Goal: Information Seeking & Learning: Learn about a topic

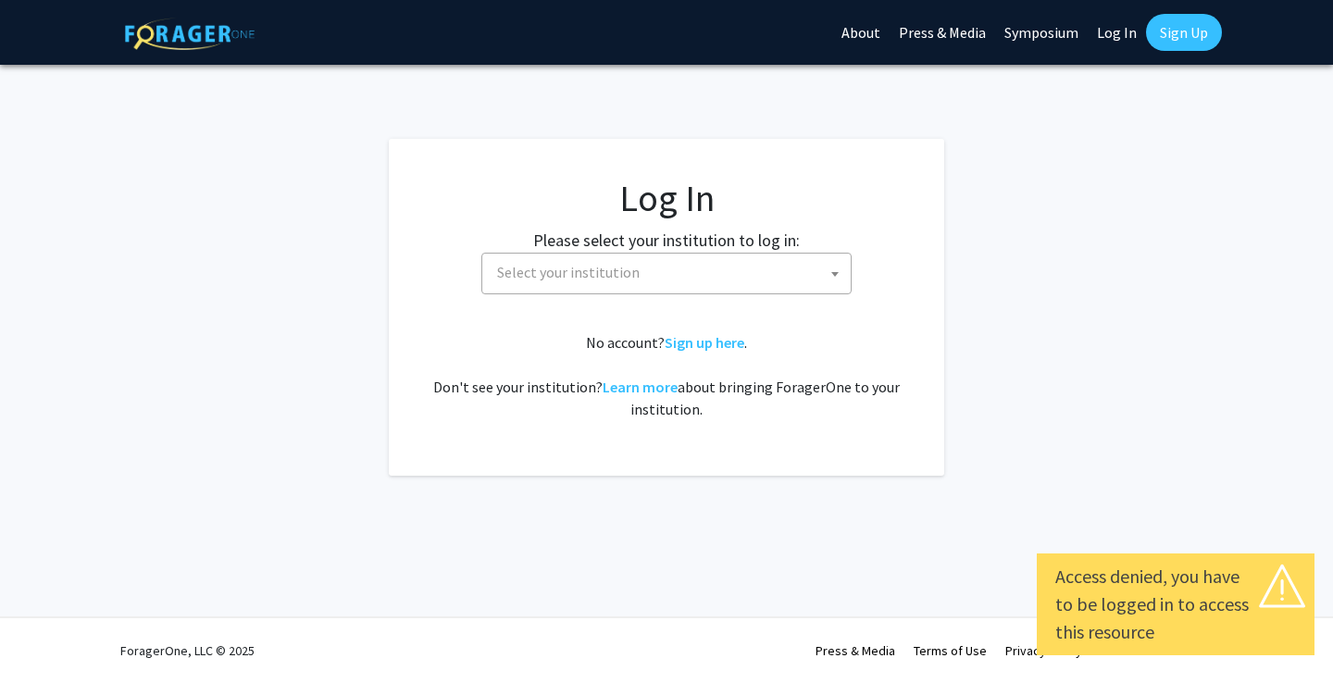
select select
click at [720, 282] on span "Select your institution" at bounding box center [670, 273] width 361 height 38
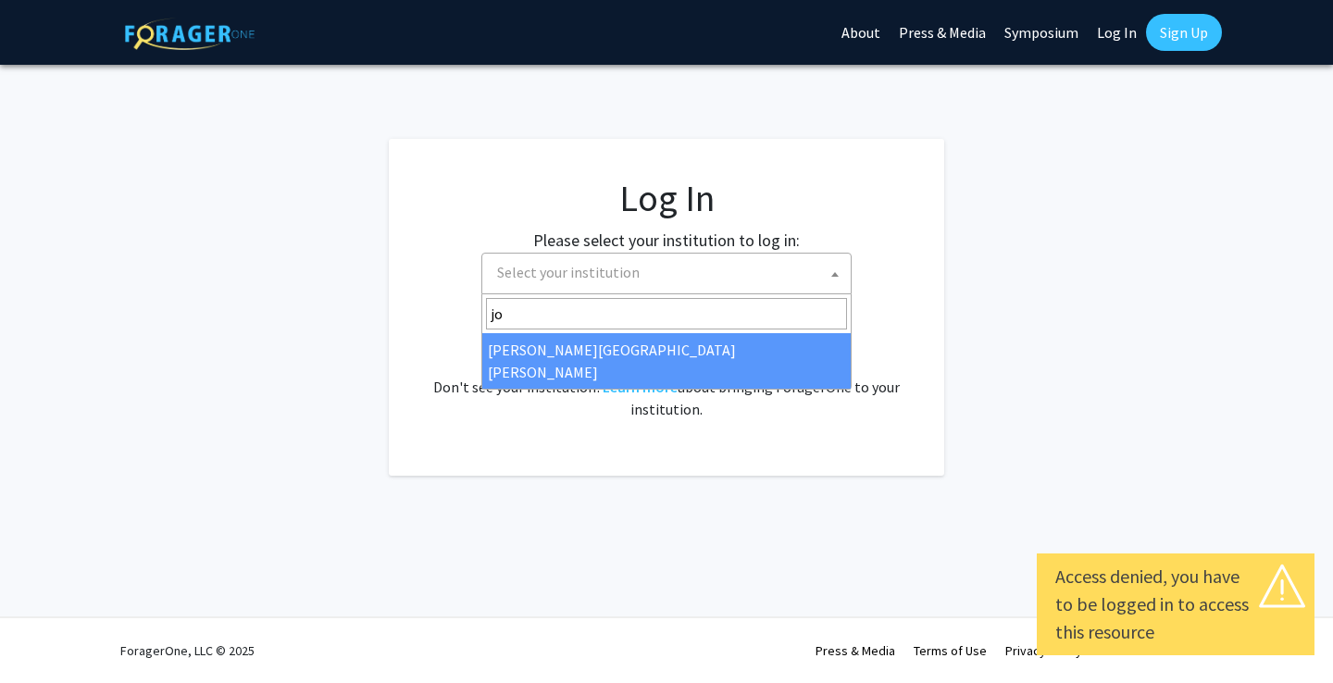
type input "joh"
select select "1"
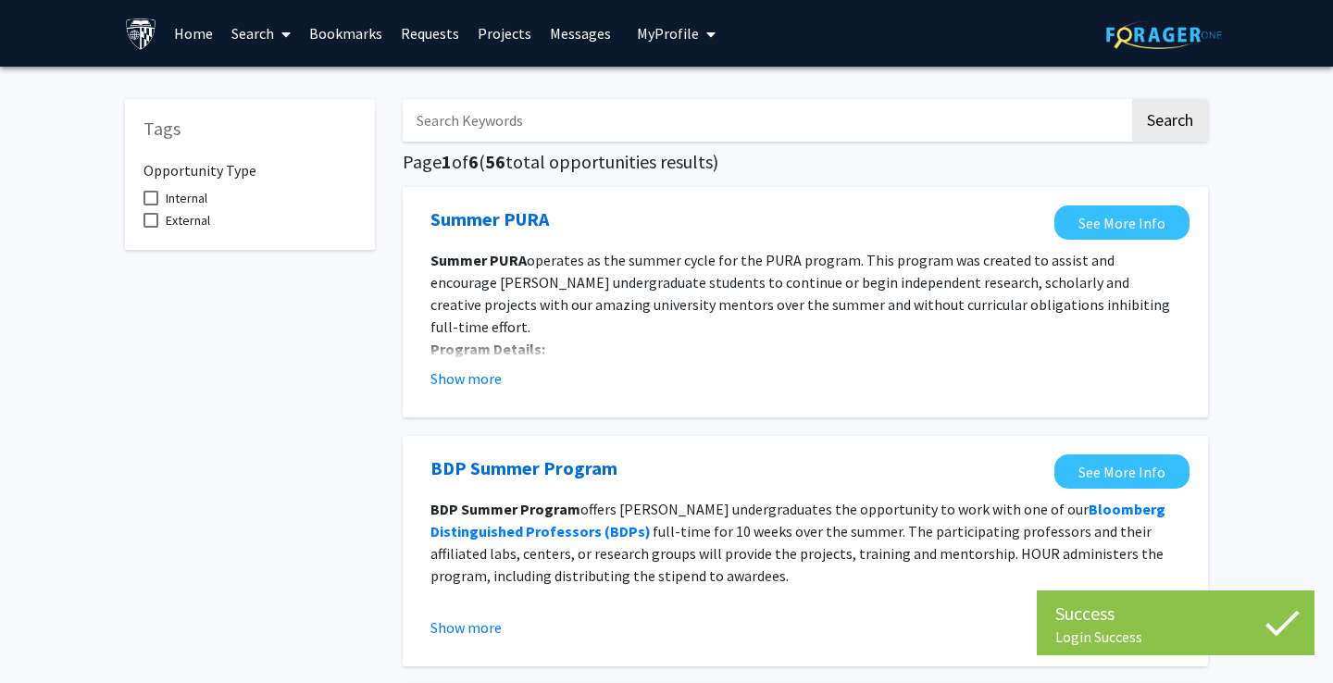
click at [246, 32] on link "Search" at bounding box center [261, 33] width 78 height 65
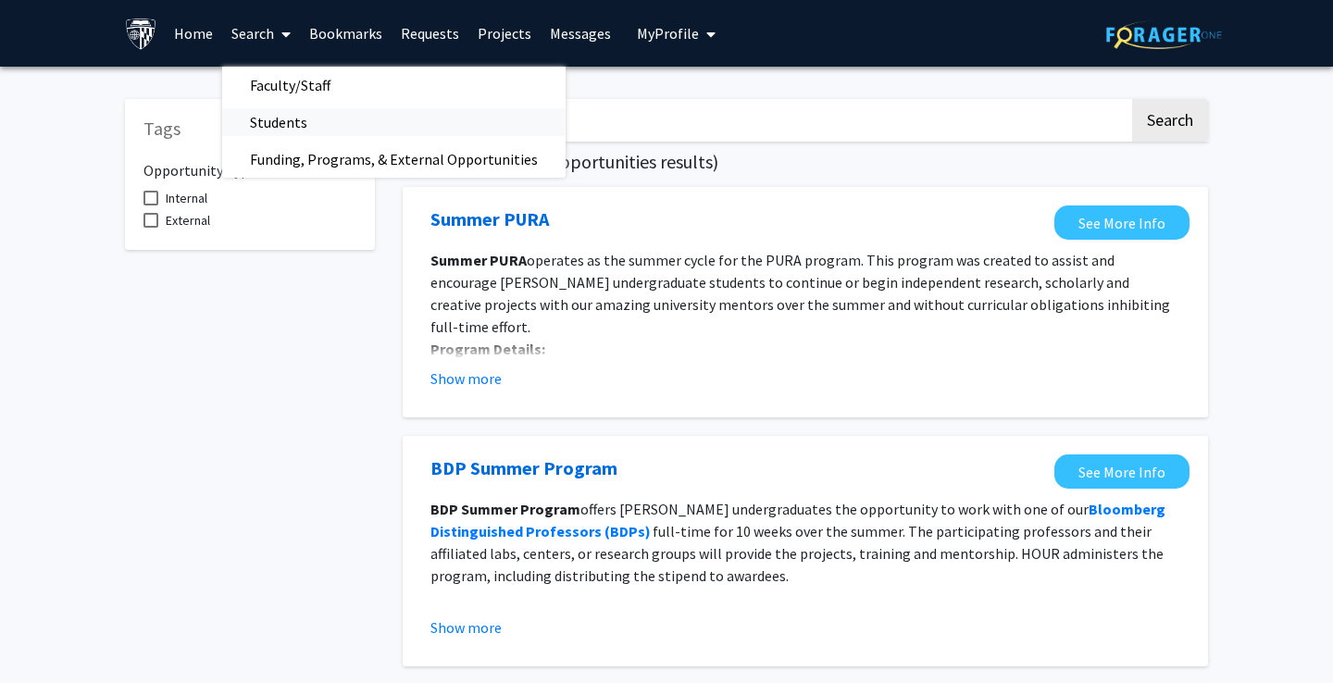
click at [362, 122] on link "Students" at bounding box center [394, 122] width 344 height 28
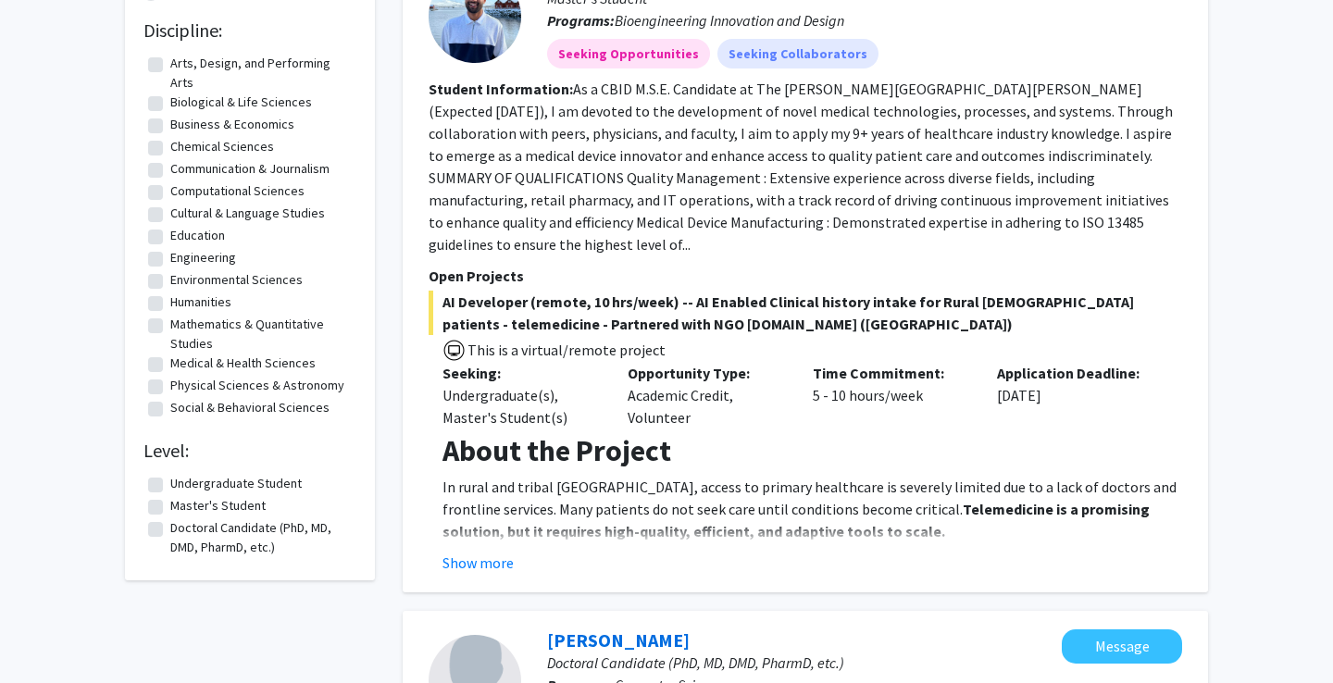
scroll to position [247, 0]
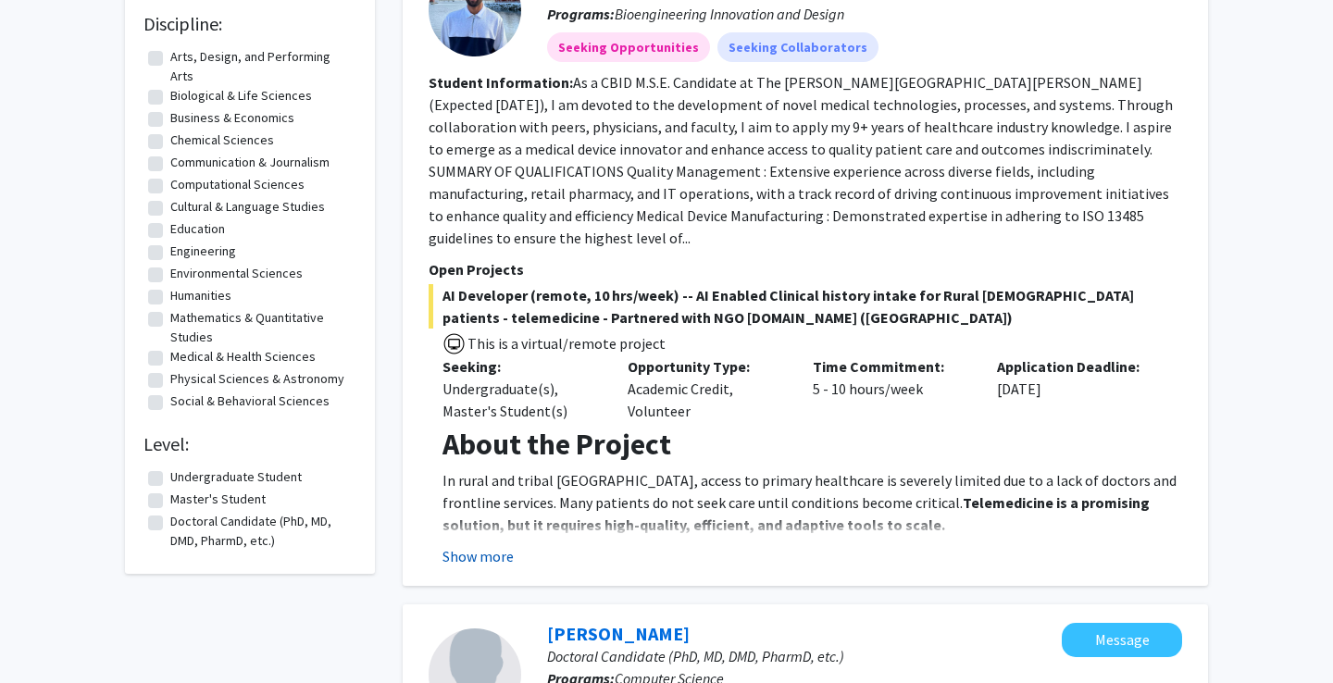
click at [464, 545] on button "Show more" at bounding box center [478, 556] width 71 height 22
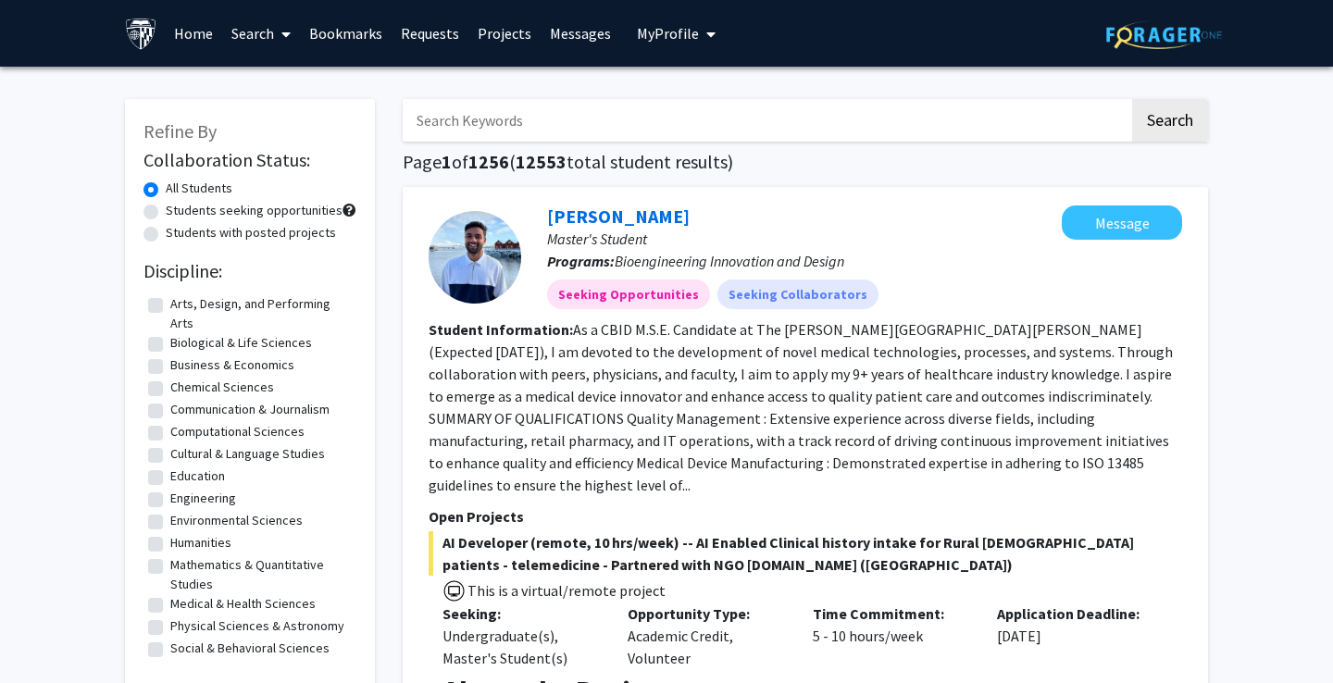
scroll to position [0, 0]
click at [276, 35] on span at bounding box center [282, 34] width 17 height 65
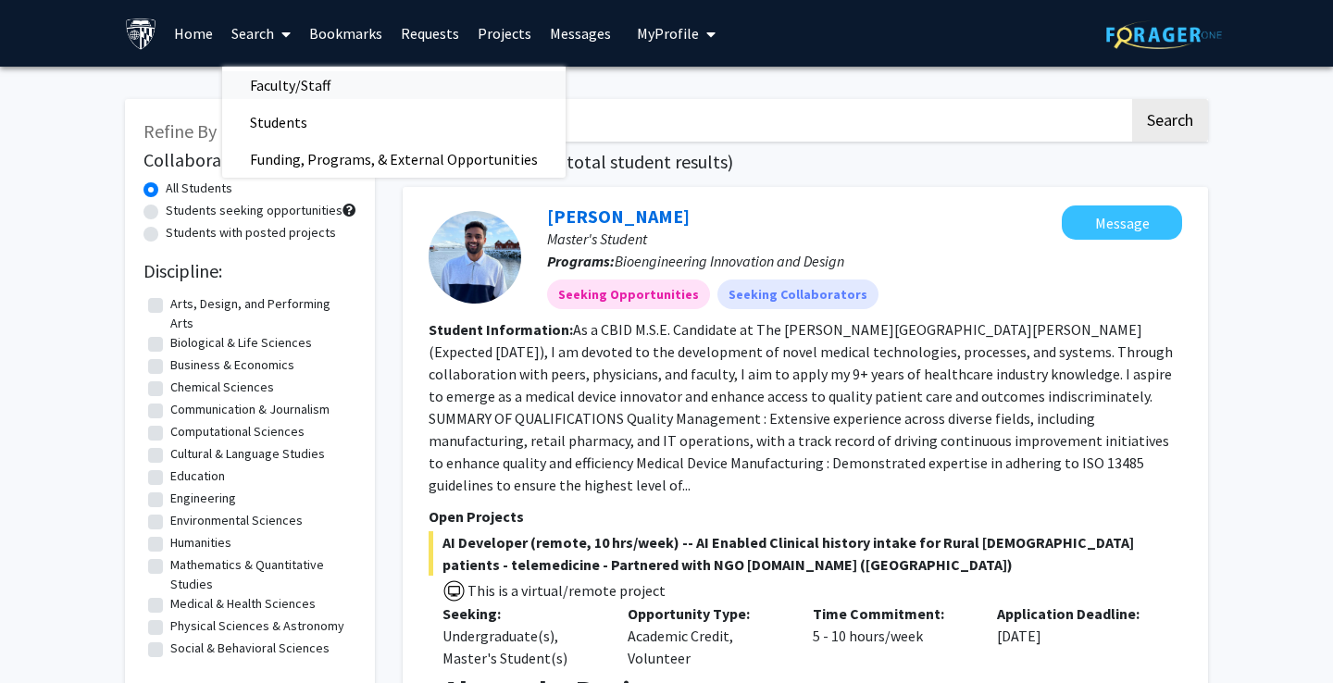
click at [315, 85] on span "Faculty/Staff" at bounding box center [290, 85] width 136 height 37
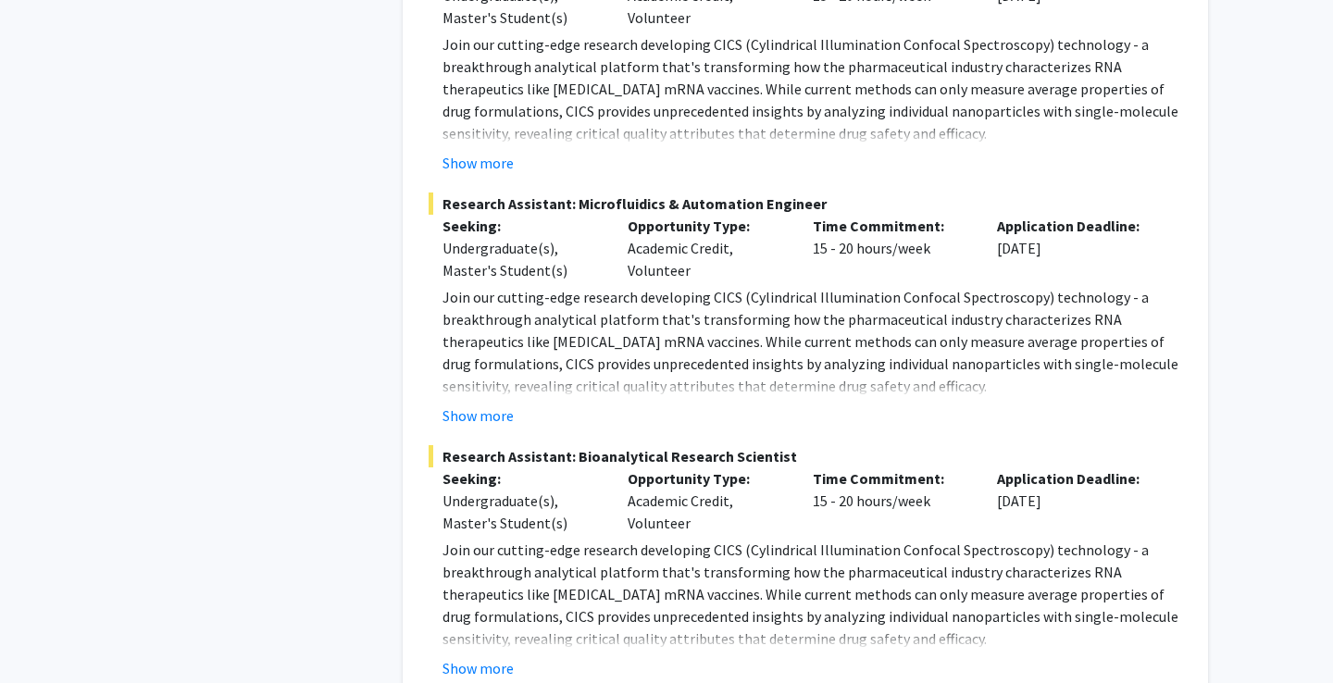
scroll to position [8931, 0]
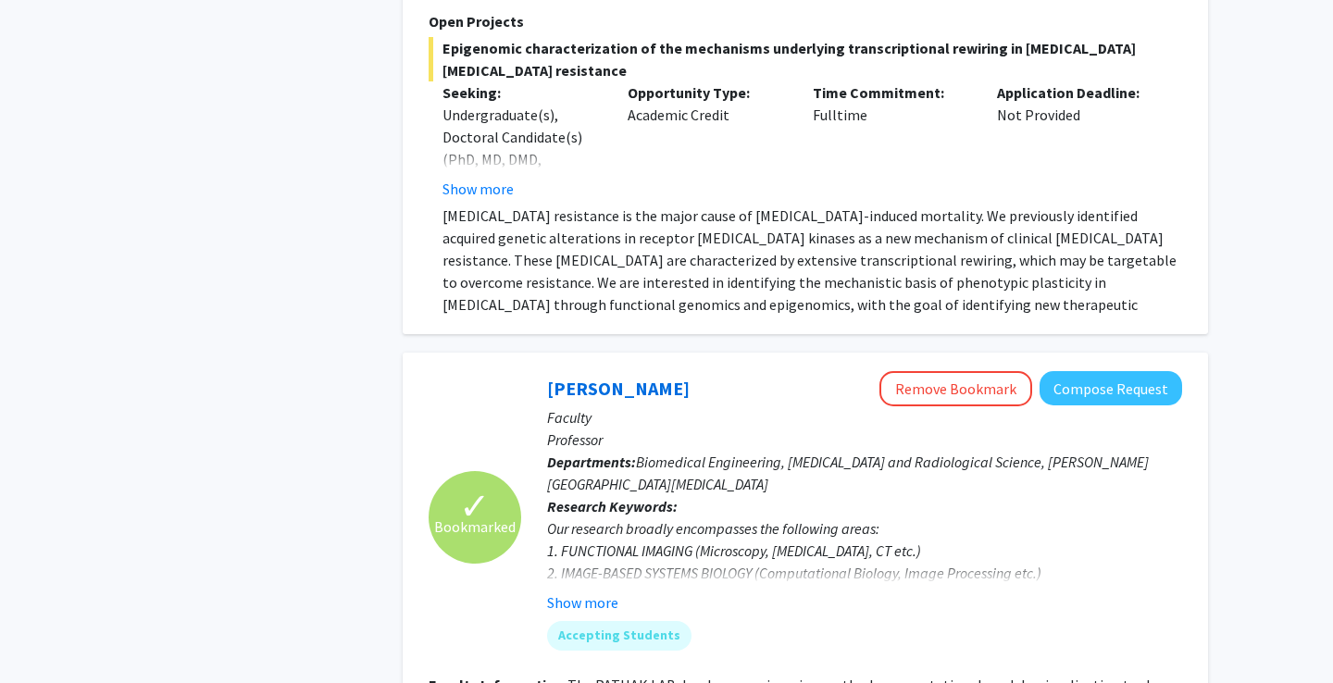
scroll to position [6696, 0]
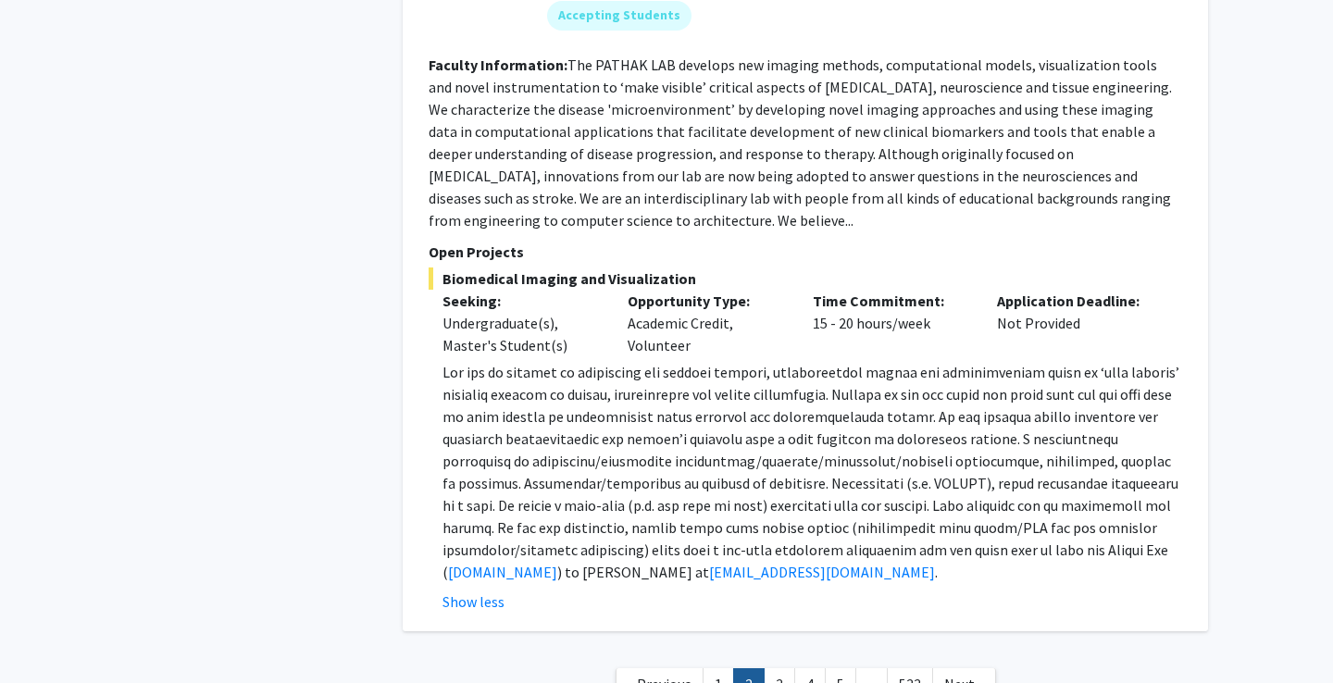
scroll to position [6933, 0]
click at [789, 670] on link "3" at bounding box center [779, 686] width 31 height 32
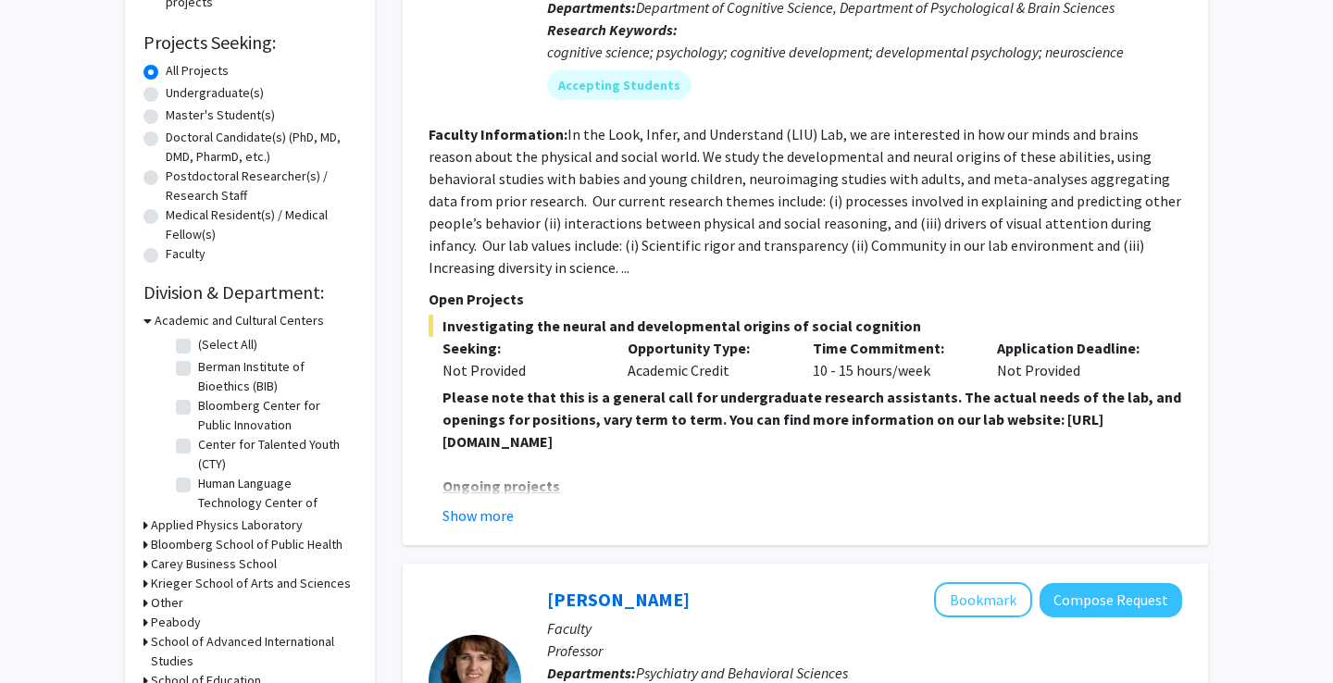
scroll to position [323, 0]
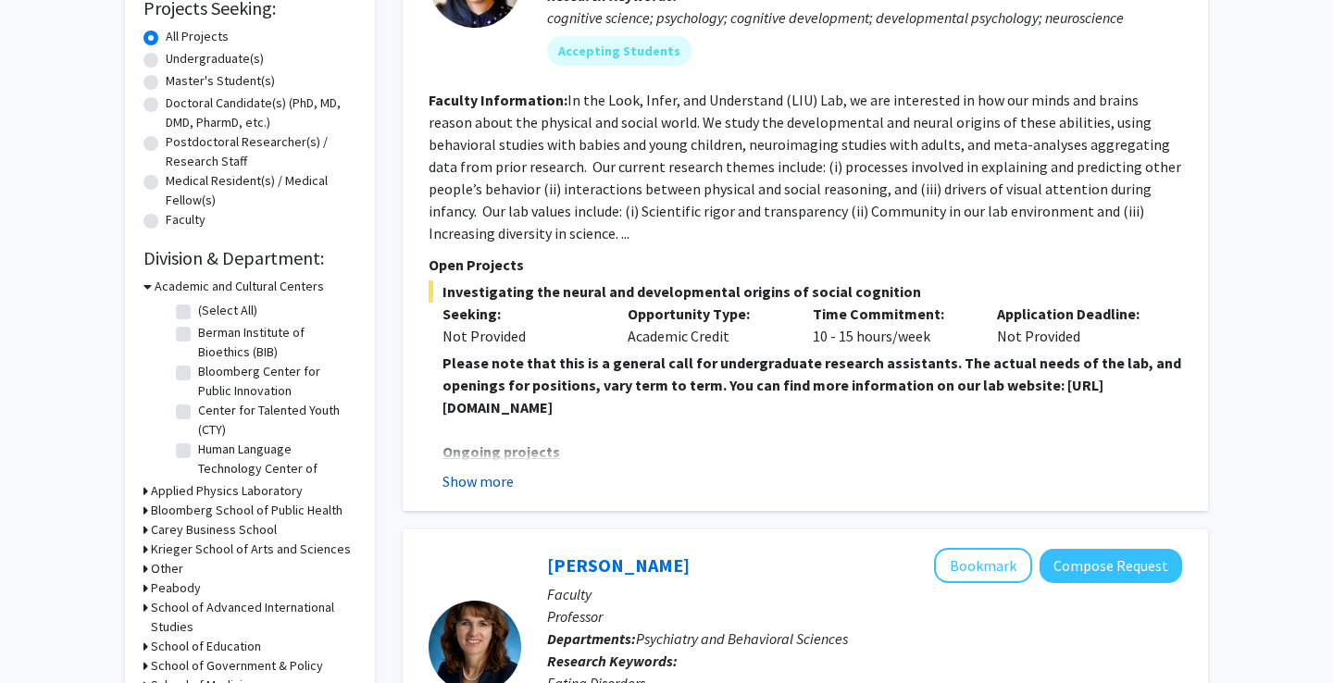
click at [484, 493] on button "Show more" at bounding box center [478, 481] width 71 height 22
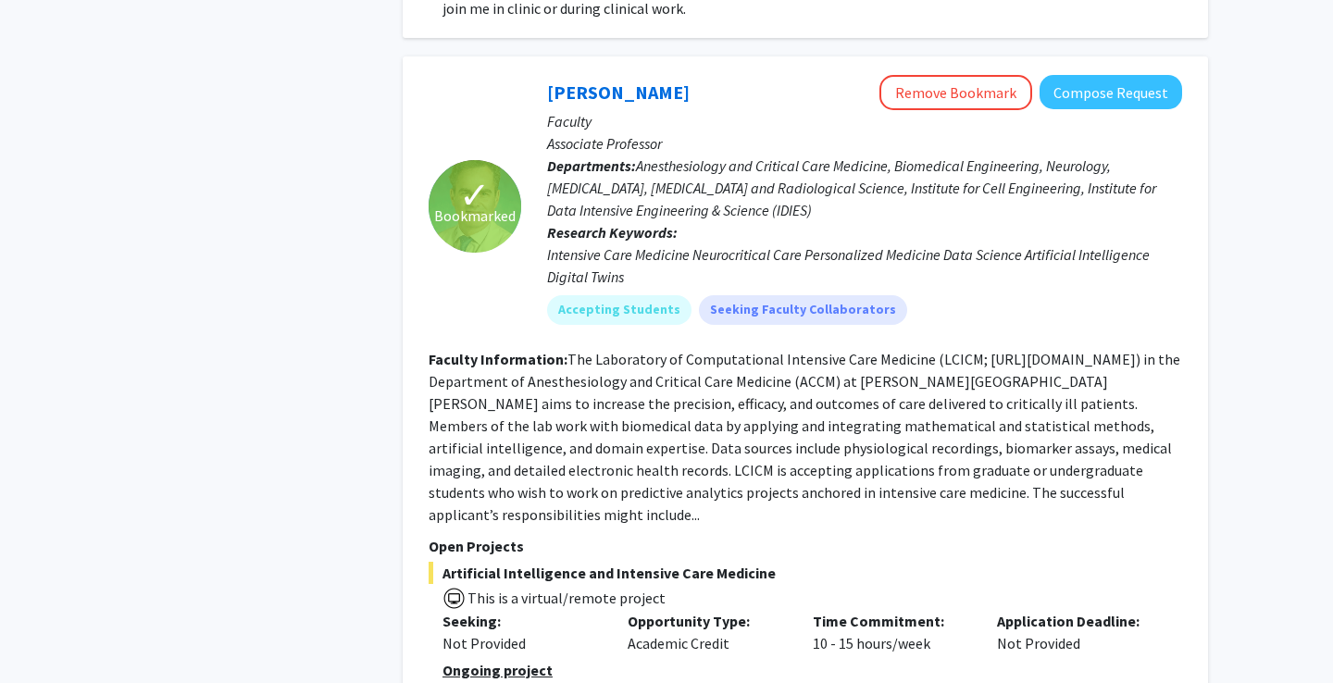
scroll to position [5582, 0]
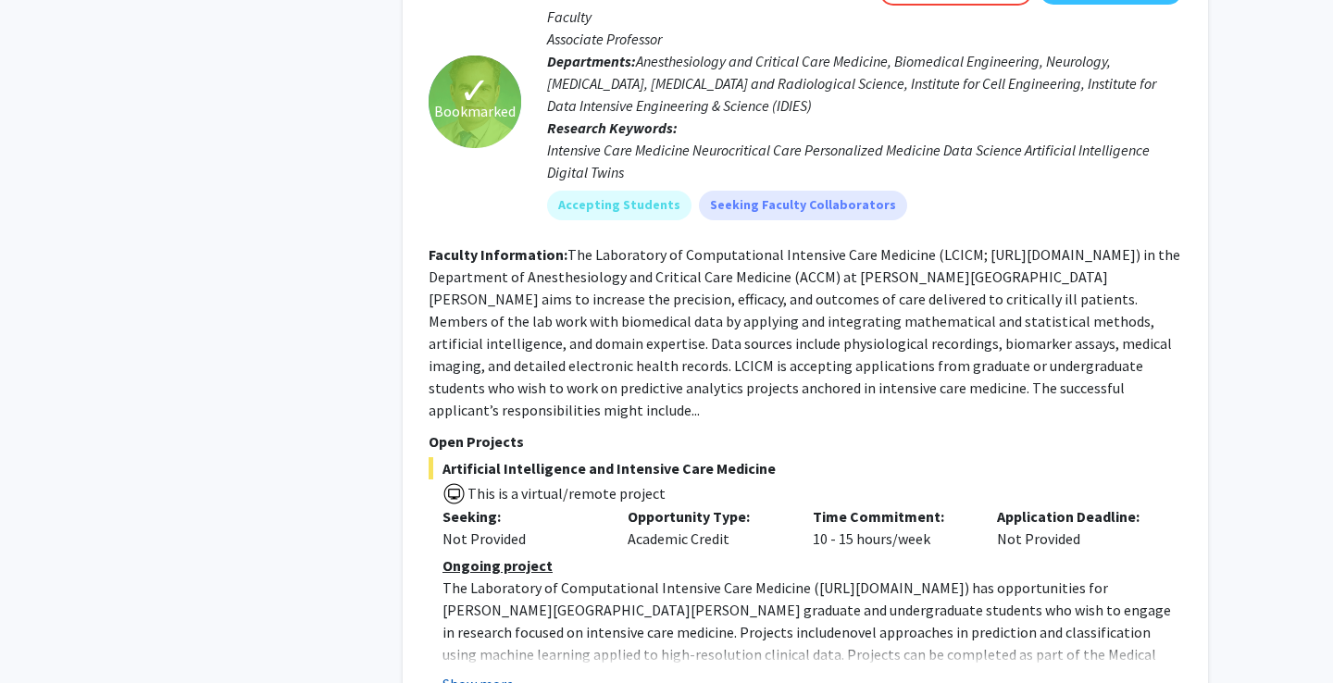
click at [496, 673] on button "Show more" at bounding box center [478, 684] width 71 height 22
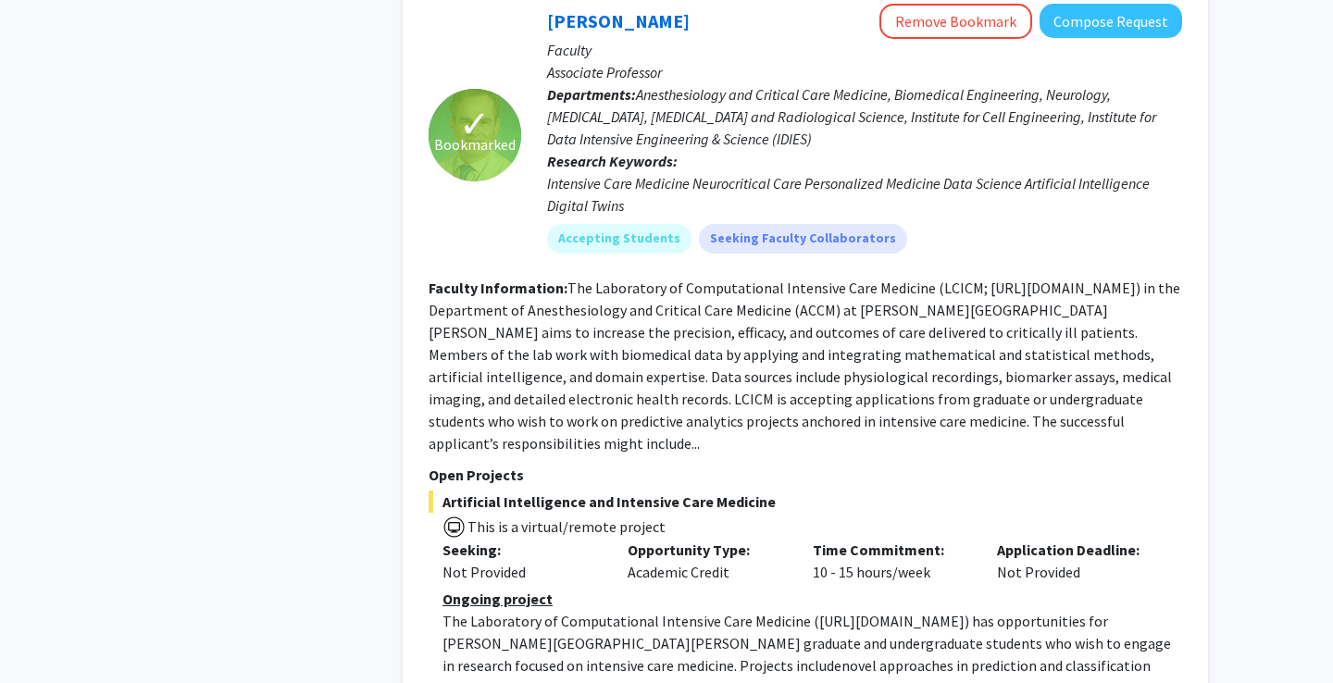
scroll to position [5719, 0]
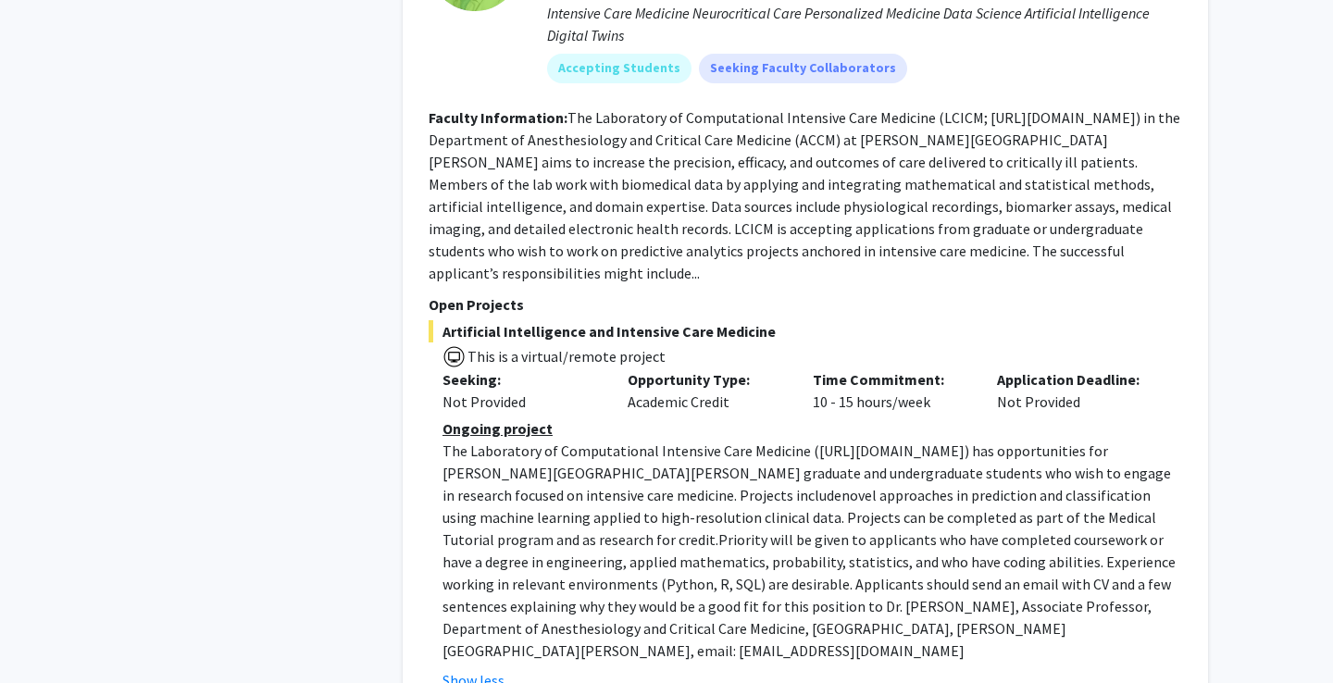
click at [695, 343] on span "This is a virtual/remote project" at bounding box center [806, 356] width 754 height 27
click at [695, 320] on span "Artificial Intelligence and Intensive Care Medicine" at bounding box center [806, 331] width 754 height 22
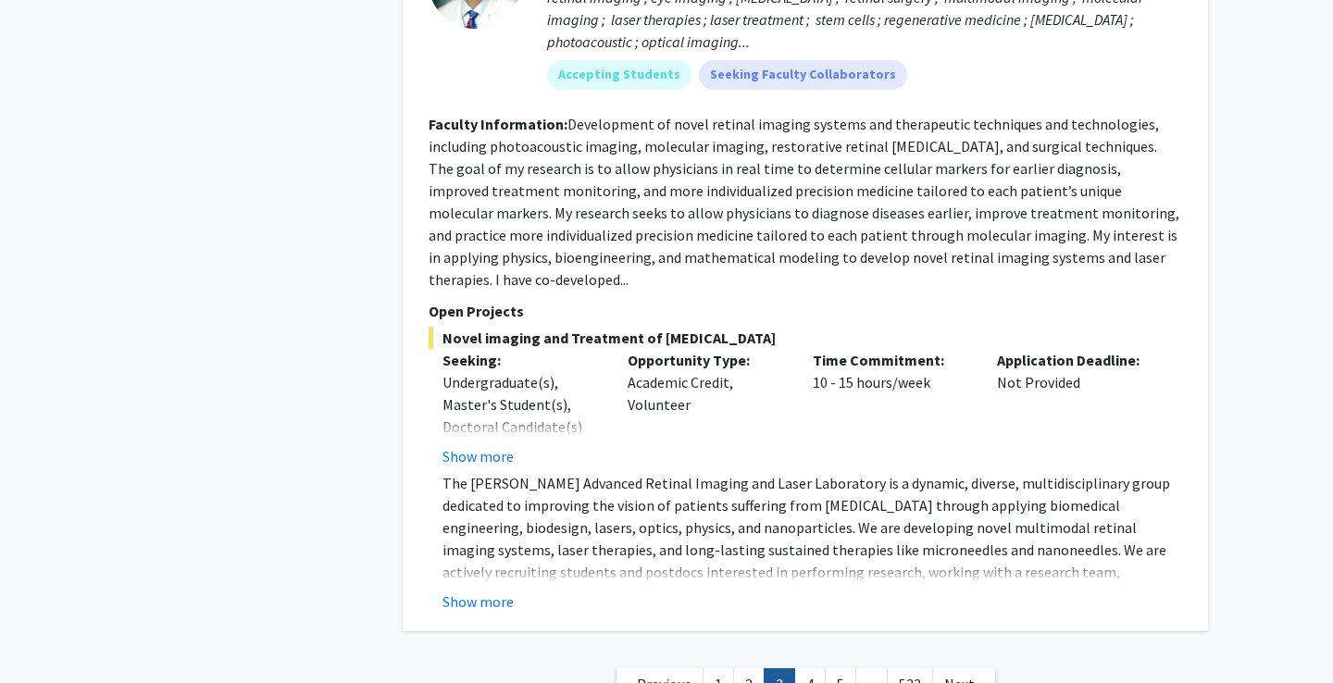
scroll to position [7274, 0]
click at [809, 651] on nav "« Previous 1 2 3 4 5 ... 533 Next »" at bounding box center [806, 688] width 806 height 75
click at [809, 670] on link "4" at bounding box center [810, 686] width 31 height 32
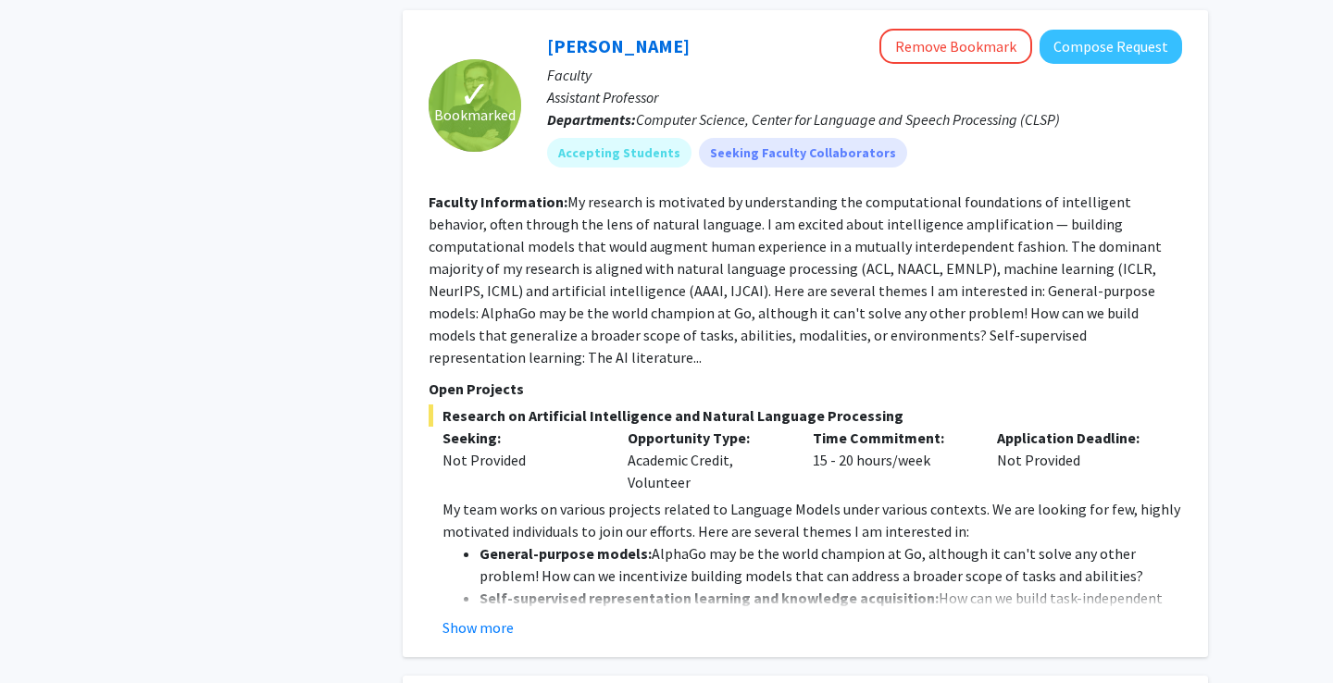
scroll to position [1867, 0]
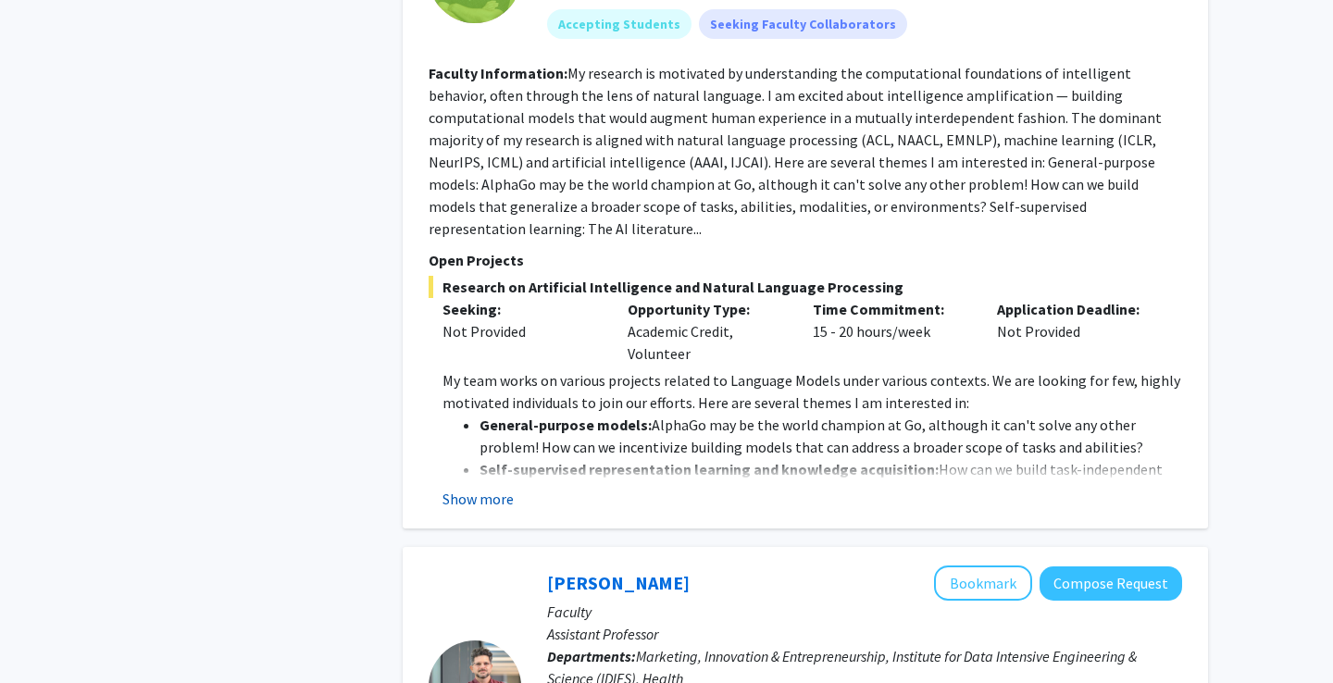
click at [485, 488] on button "Show more" at bounding box center [478, 499] width 71 height 22
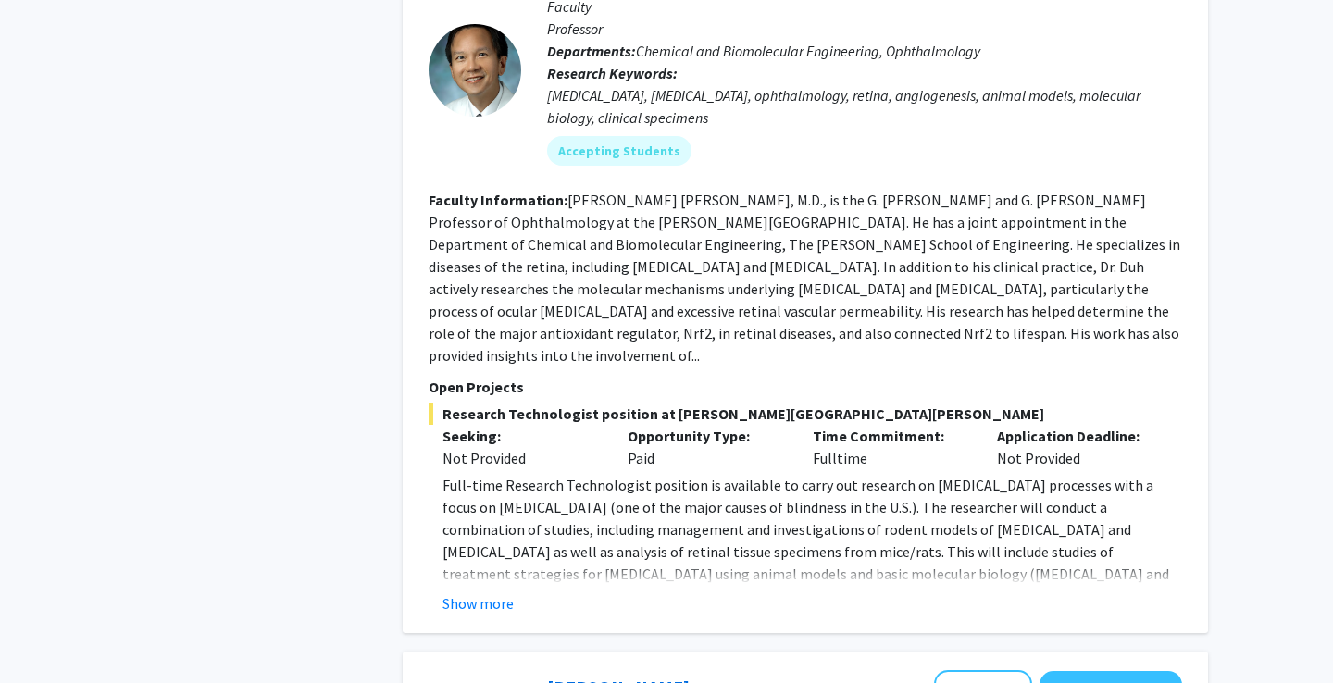
scroll to position [5020, 0]
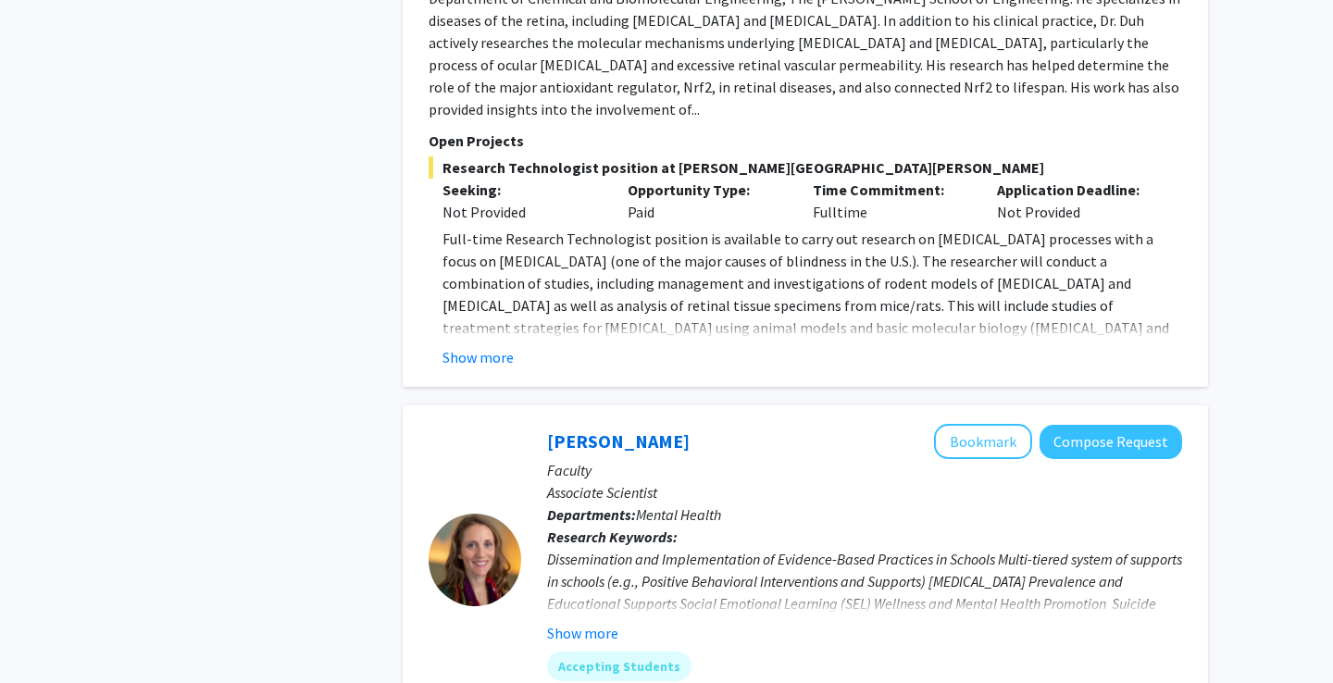
click at [732, 482] on p "Associate Scientist" at bounding box center [864, 493] width 635 height 22
